Goal: Information Seeking & Learning: Learn about a topic

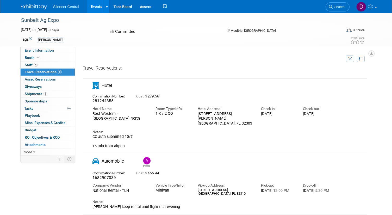
scroll to position [739, 0]
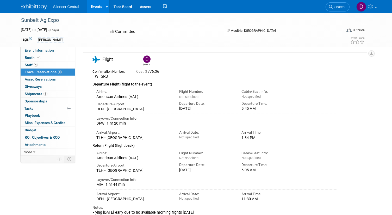
click at [95, 7] on link "Events" at bounding box center [96, 6] width 19 height 13
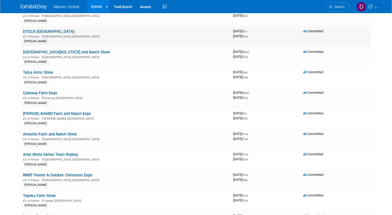
scroll to position [85, 0]
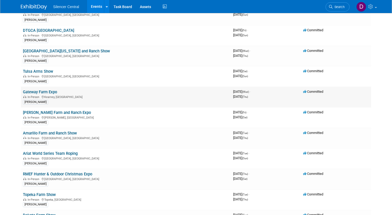
click at [53, 93] on link "Gateway Farm Expo" at bounding box center [40, 92] width 34 height 5
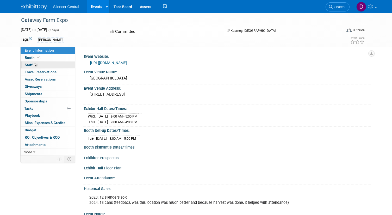
click at [49, 65] on link "2 Staff 2" at bounding box center [48, 65] width 54 height 7
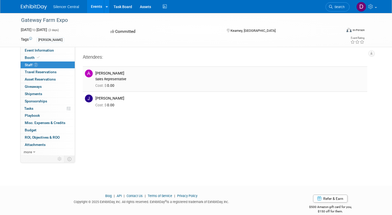
click at [89, 75] on img at bounding box center [89, 74] width 8 height 8
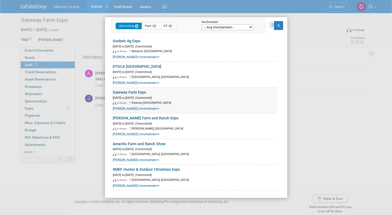
scroll to position [7, 0]
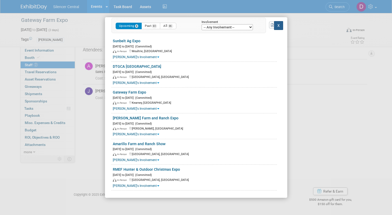
click at [280, 25] on button "X" at bounding box center [278, 25] width 9 height 9
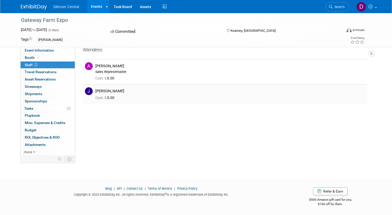
click at [89, 91] on img at bounding box center [89, 91] width 8 height 8
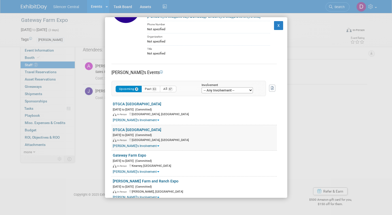
scroll to position [41, 0]
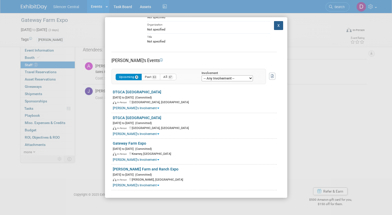
click at [278, 28] on button "X" at bounding box center [278, 25] width 9 height 9
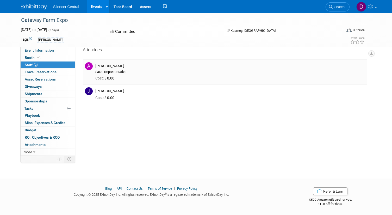
click at [89, 66] on img at bounding box center [89, 66] width 8 height 8
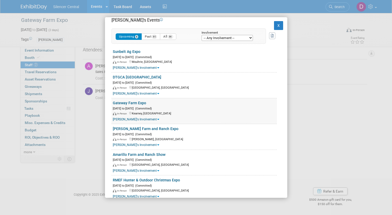
scroll to position [93, 0]
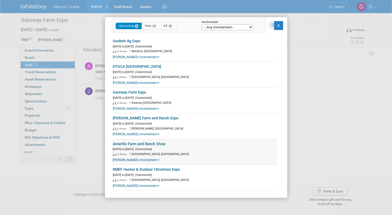
click at [140, 145] on link "Amarillo Farm and Ranch Show" at bounding box center [139, 144] width 53 height 4
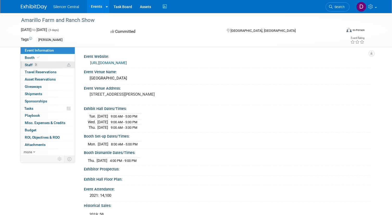
click at [52, 65] on link "3 Staff 3" at bounding box center [48, 65] width 54 height 7
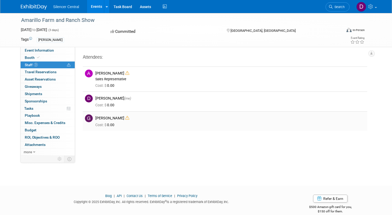
click at [89, 119] on img at bounding box center [89, 118] width 8 height 8
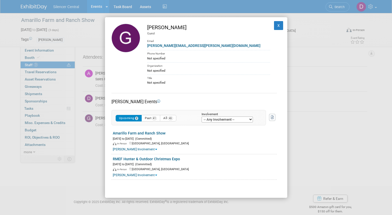
click at [78, 82] on div "[PERSON_NAME] Guest Email [PERSON_NAME][EMAIL_ADDRESS][PERSON_NAME][DOMAIN_NAME…" at bounding box center [196, 107] width 392 height 215
click at [83, 142] on div "[PERSON_NAME] Guest Email [PERSON_NAME][EMAIL_ADDRESS][PERSON_NAME][DOMAIN_NAME…" at bounding box center [196, 107] width 392 height 215
click at [277, 27] on button "X" at bounding box center [278, 25] width 9 height 9
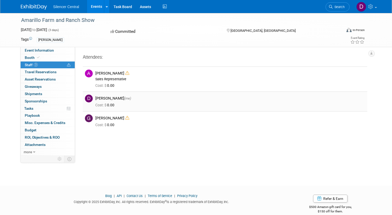
click at [90, 99] on img at bounding box center [89, 99] width 8 height 8
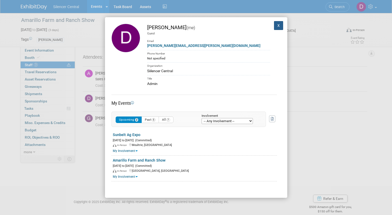
click at [278, 27] on button "X" at bounding box center [278, 25] width 9 height 9
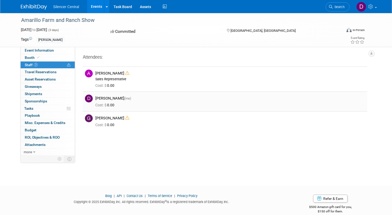
click at [88, 97] on img at bounding box center [89, 99] width 8 height 8
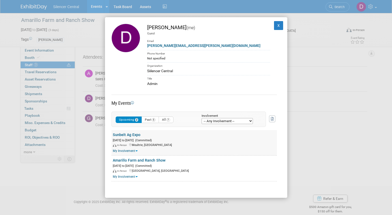
click at [123, 135] on link "Sunbelt Ag Expo" at bounding box center [127, 135] width 28 height 4
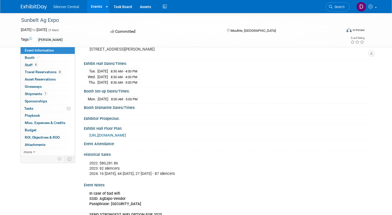
scroll to position [50, 0]
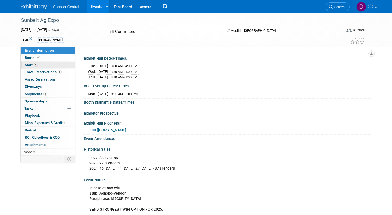
click at [39, 64] on link "4 Staff 4" at bounding box center [48, 65] width 54 height 7
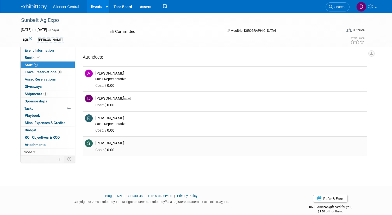
click at [90, 144] on img at bounding box center [89, 144] width 8 height 8
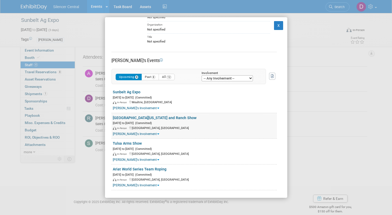
scroll to position [7, 0]
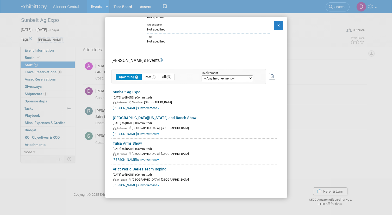
click at [84, 162] on div "Sarah Young Guest Email sarah.young@silencercentral.com Phone Number Not specif…" at bounding box center [196, 107] width 392 height 215
click at [279, 26] on button "X" at bounding box center [278, 25] width 9 height 9
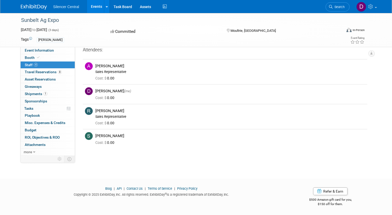
click at [176, 38] on div "[PERSON_NAME]" at bounding box center [172, 40] width 270 height 6
click at [178, 37] on div "[PERSON_NAME]" at bounding box center [172, 40] width 270 height 6
click at [181, 36] on div "Committed" at bounding box center [164, 31] width 110 height 9
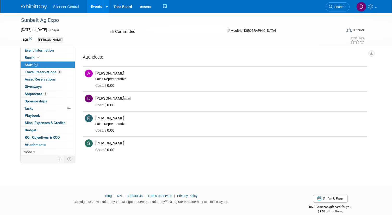
click at [174, 34] on div "Committed" at bounding box center [164, 31] width 110 height 9
